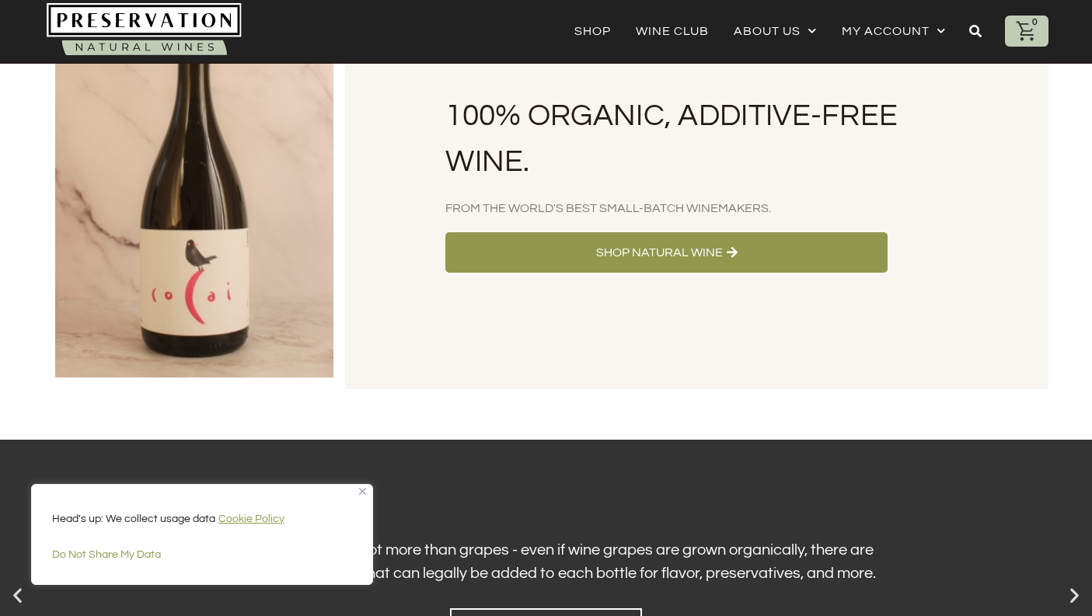
scroll to position [159, 0]
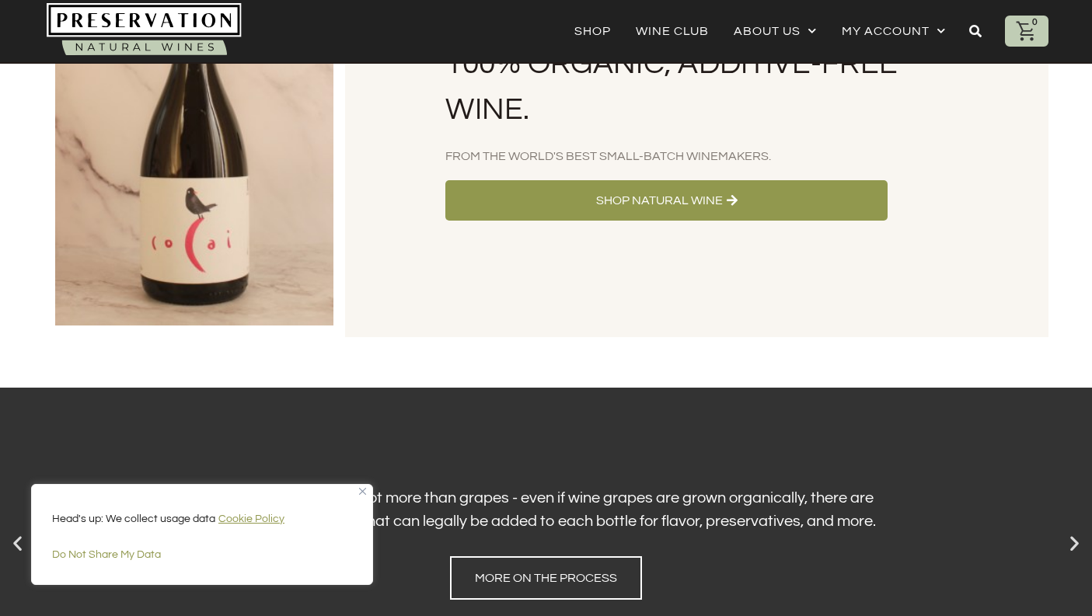
click at [580, 174] on div "100% Organic, Additive-Free Wine. From the World's Best Small-Batch Winemakers.…" at bounding box center [697, 131] width 704 height 413
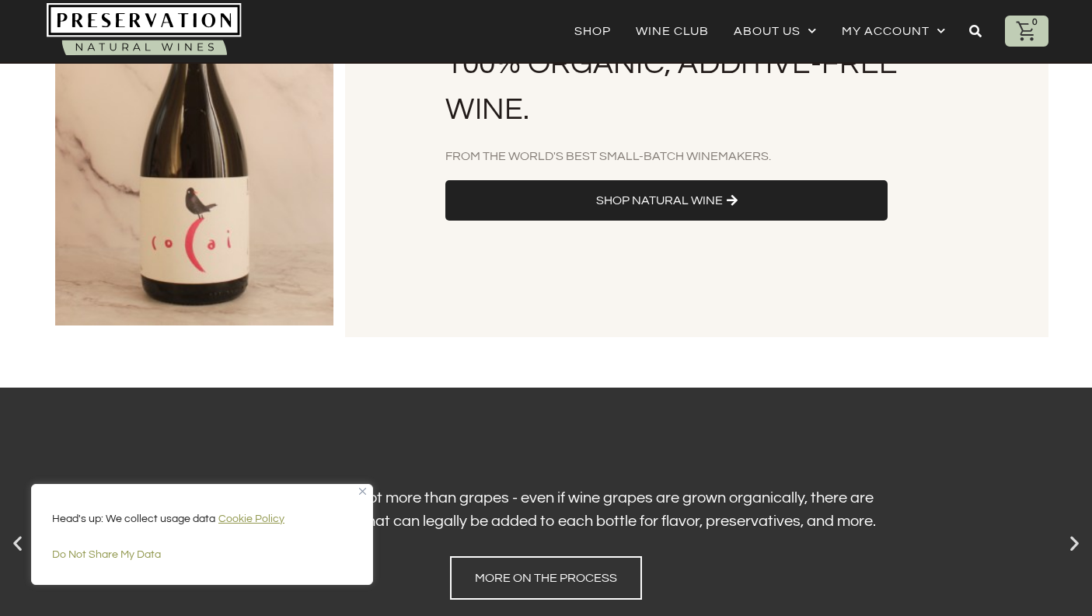
click at [579, 190] on link "Shop Natural Wine" at bounding box center [666, 200] width 442 height 40
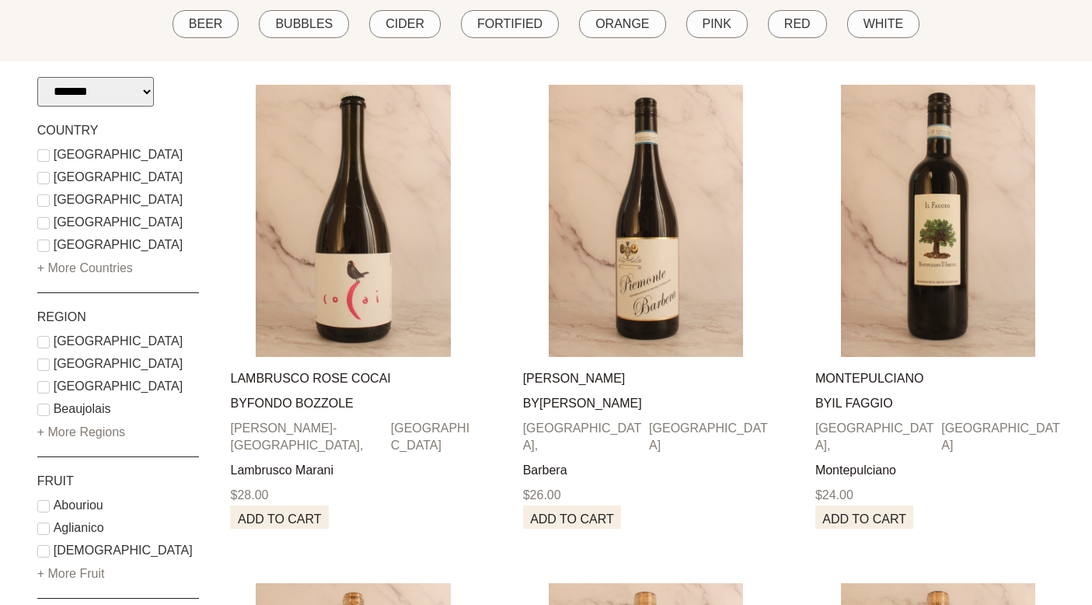
scroll to position [209, 0]
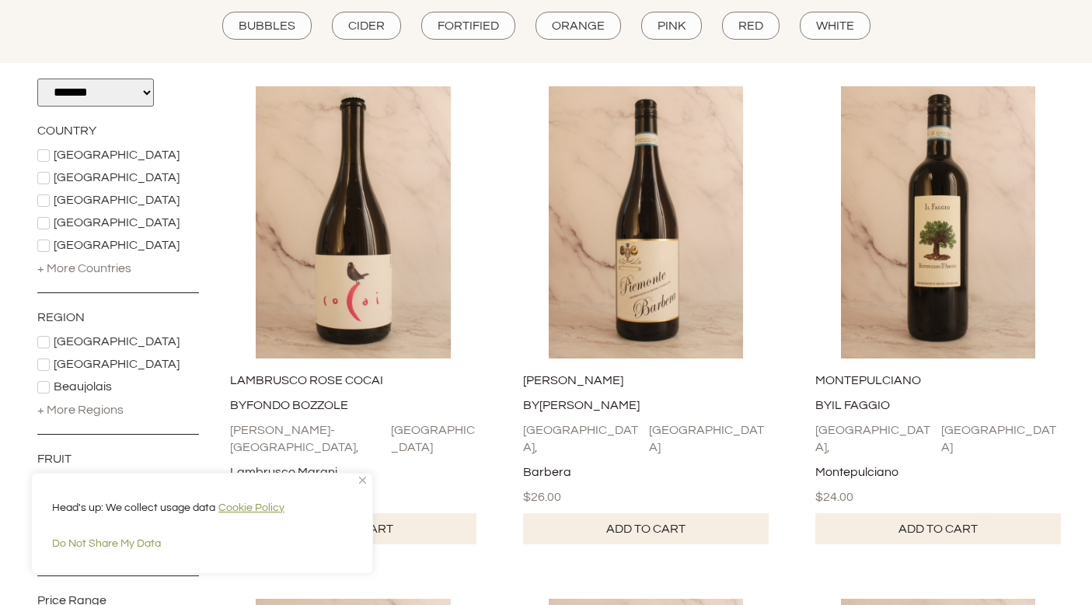
click at [107, 270] on div "+ More Countries" at bounding box center [84, 268] width 94 height 17
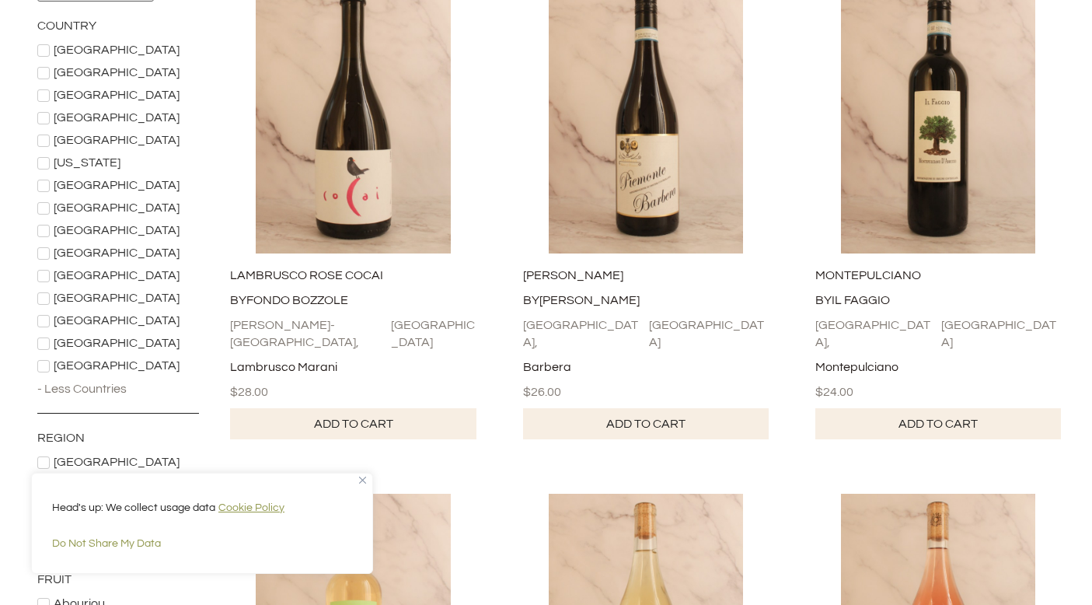
click at [55, 359] on span "[GEOGRAPHIC_DATA]" at bounding box center [117, 365] width 126 height 12
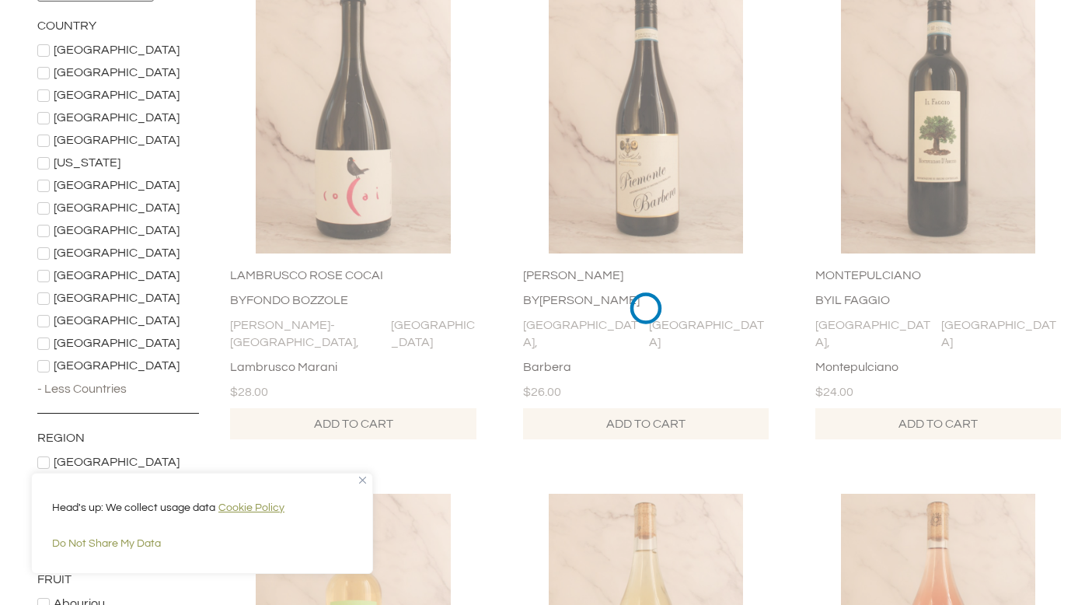
click at [364, 478] on img "Close" at bounding box center [362, 480] width 7 height 7
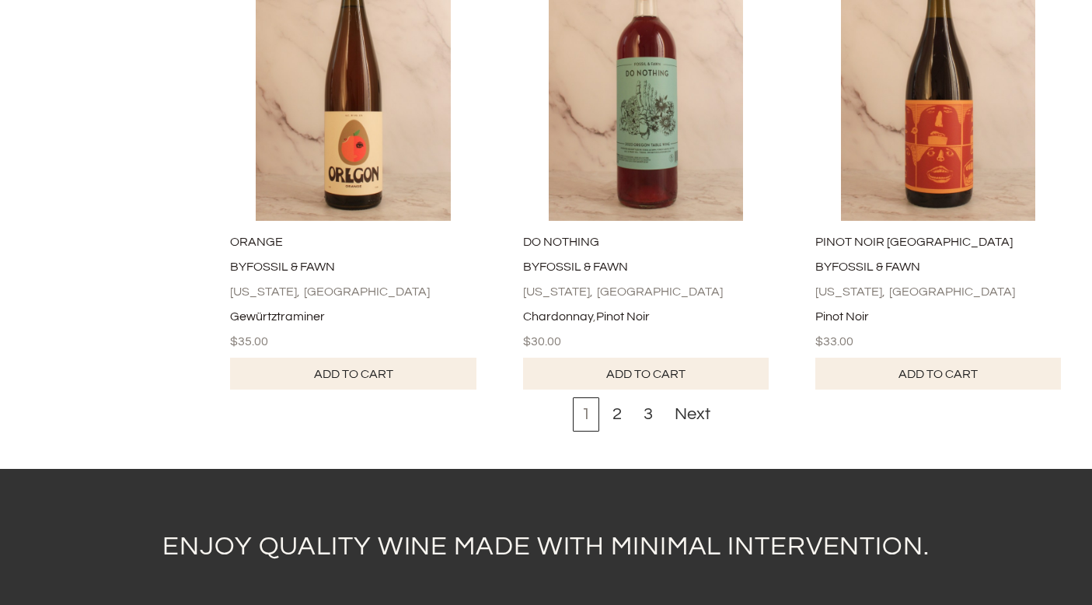
scroll to position [4921, 0]
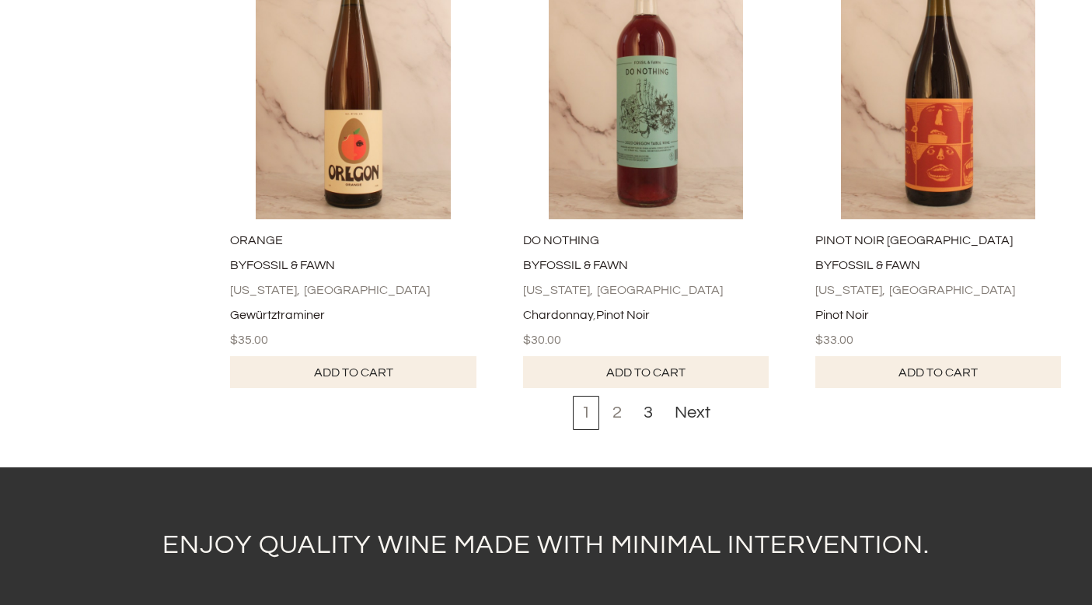
click at [617, 430] on div "2" at bounding box center [617, 413] width 26 height 34
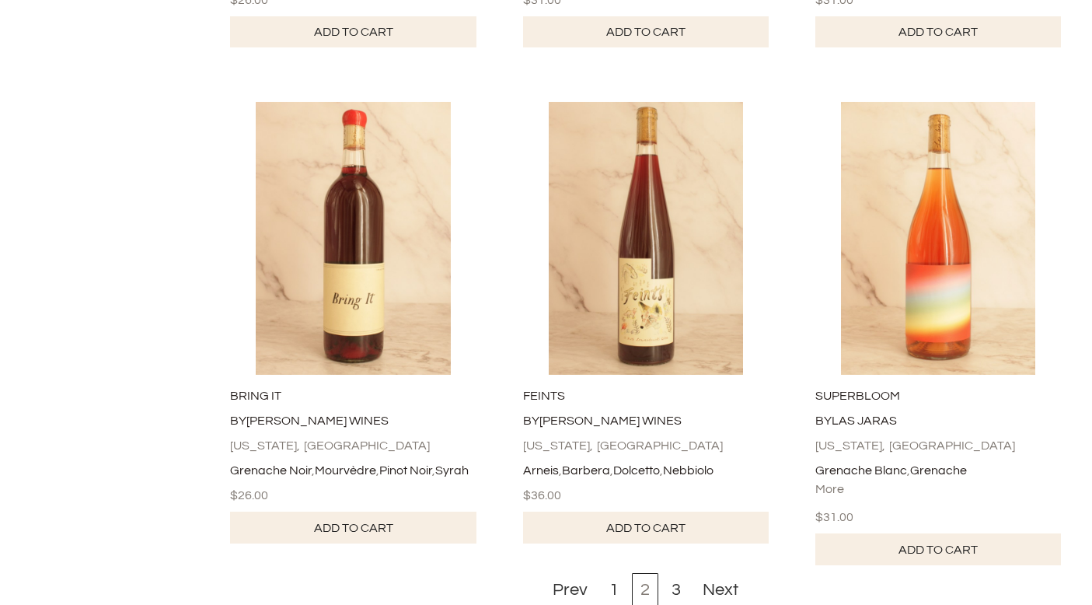
scroll to position [4764, 0]
